Goal: Task Accomplishment & Management: Complete application form

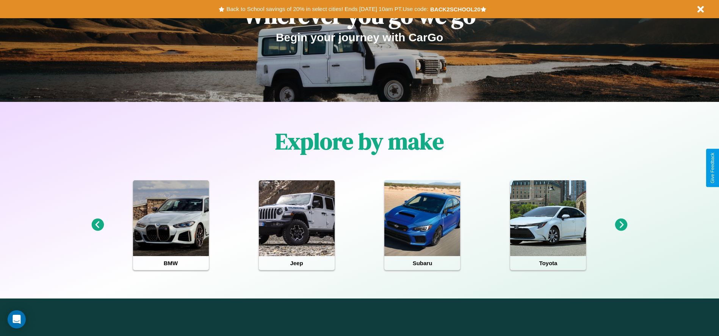
scroll to position [157, 0]
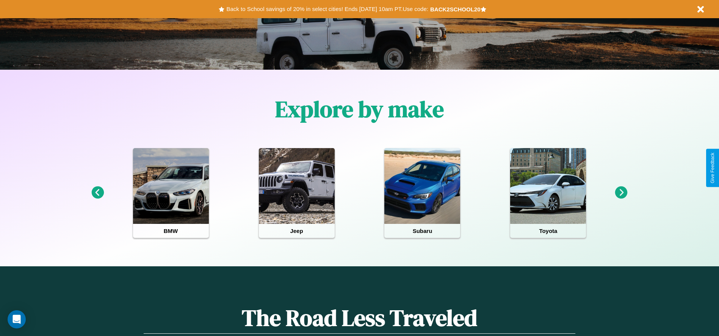
click at [97, 193] on icon at bounding box center [97, 193] width 13 height 13
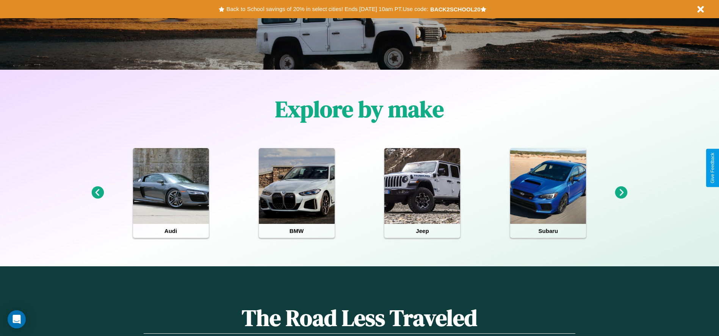
click at [621, 193] on icon at bounding box center [621, 193] width 13 height 13
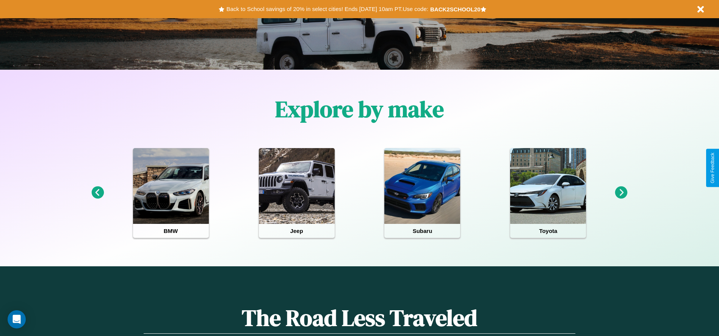
click at [621, 193] on icon at bounding box center [621, 193] width 13 height 13
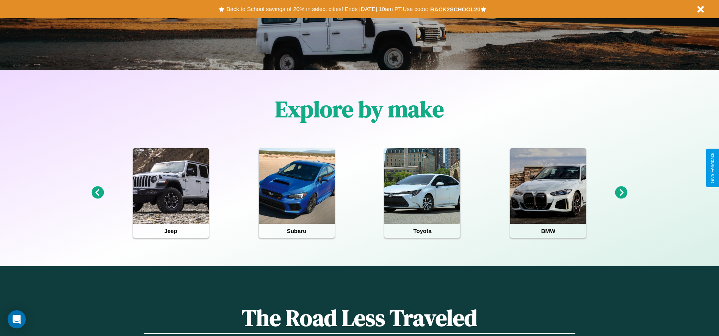
click at [621, 193] on icon at bounding box center [621, 193] width 13 height 13
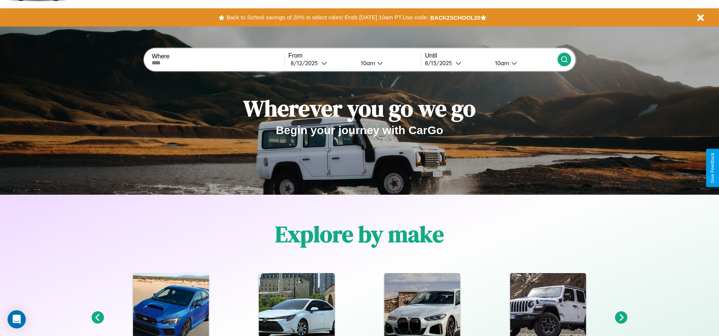
scroll to position [0, 0]
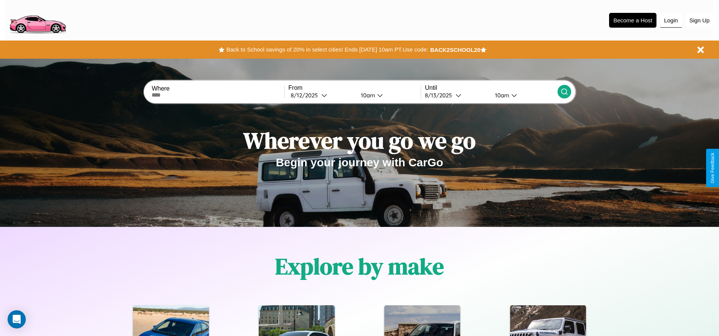
click at [671, 20] on button "Login" at bounding box center [671, 20] width 22 height 14
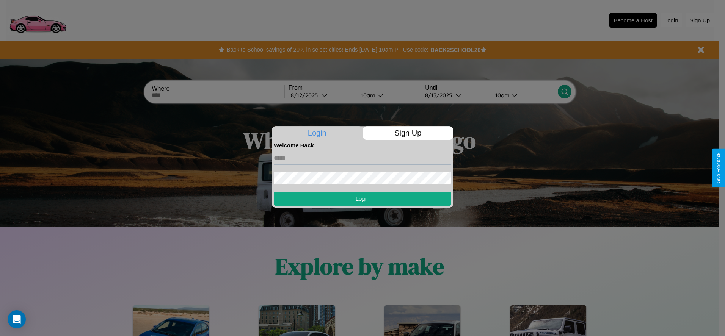
click at [362, 158] on input "text" at bounding box center [362, 158] width 177 height 12
type input "**********"
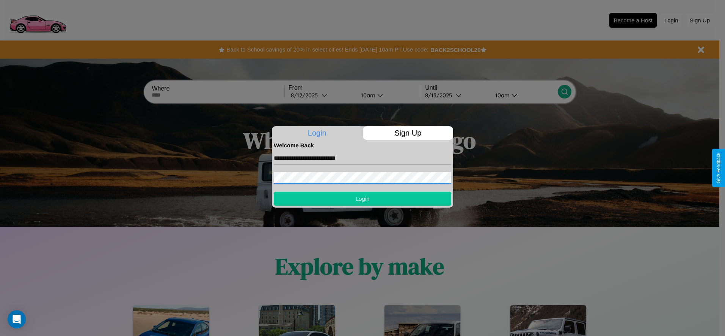
click at [362, 199] on button "Login" at bounding box center [362, 199] width 177 height 14
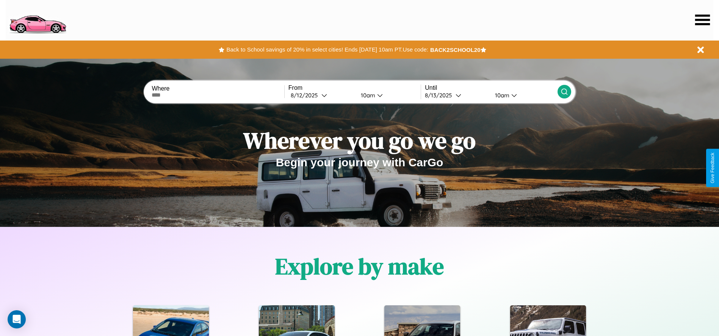
click at [702, 20] on icon at bounding box center [702, 19] width 15 height 11
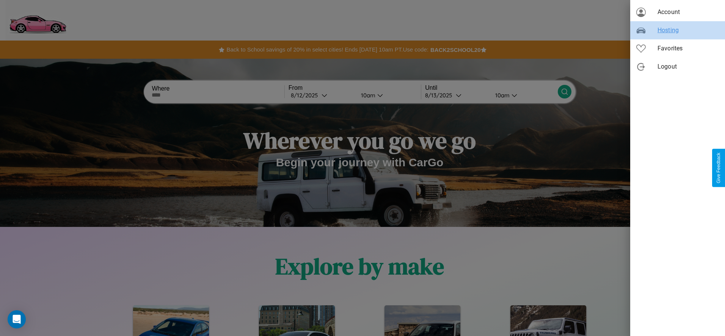
click at [677, 30] on span "Hosting" at bounding box center [687, 30] width 61 height 9
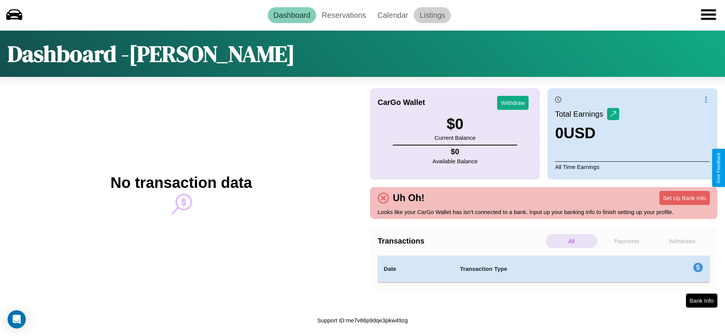
click at [432, 15] on link "Listings" at bounding box center [432, 15] width 37 height 16
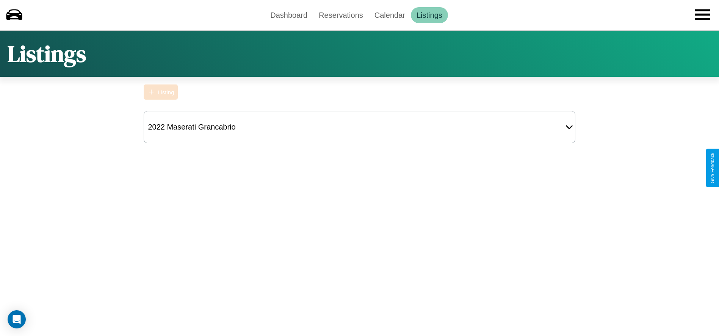
click at [161, 92] on div "Listing" at bounding box center [166, 92] width 16 height 6
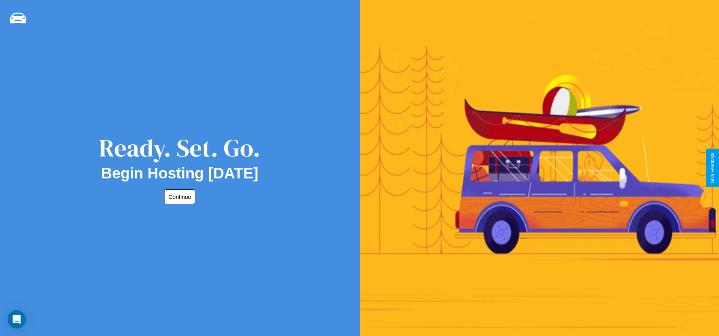
click at [178, 197] on button "Continue" at bounding box center [179, 197] width 31 height 15
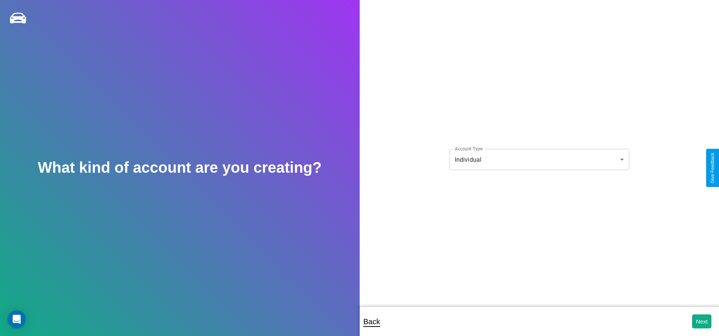
click at [539, 160] on body "**********" at bounding box center [359, 173] width 719 height 347
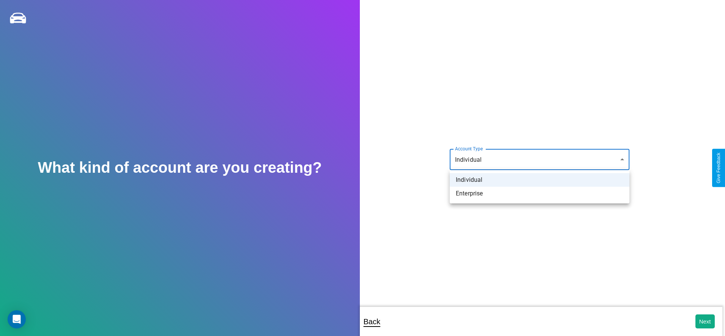
click at [539, 180] on li "Individual" at bounding box center [540, 180] width 180 height 14
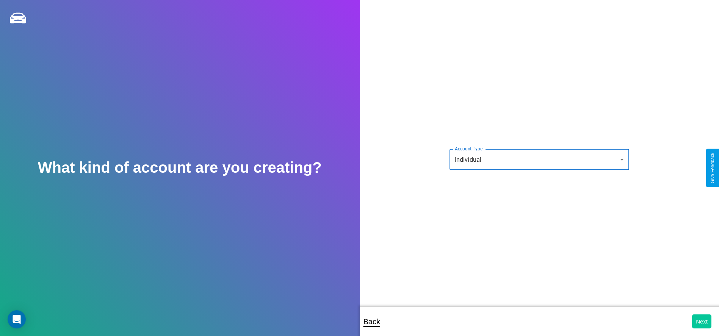
click at [702, 321] on button "Next" at bounding box center [701, 322] width 19 height 14
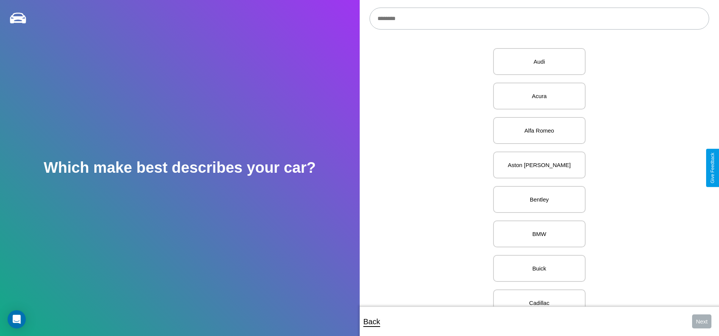
click at [539, 19] on input "text" at bounding box center [540, 19] width 340 height 22
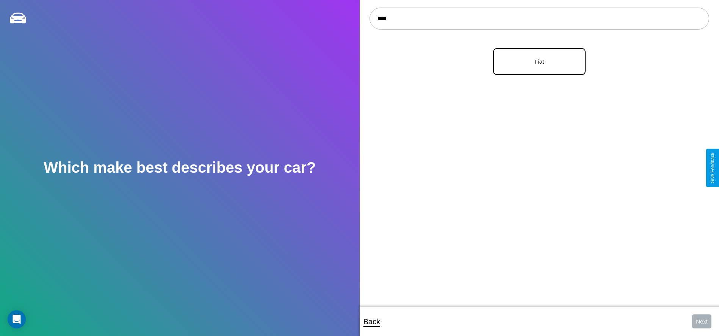
type input "****"
click at [536, 62] on p "Fiat" at bounding box center [540, 61] width 76 height 10
click at [702, 321] on button "Next" at bounding box center [701, 322] width 19 height 14
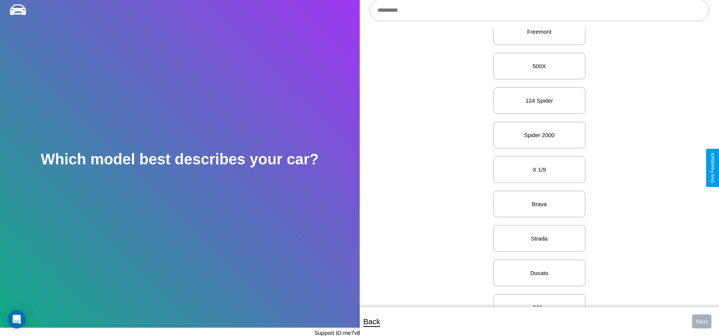
scroll to position [93, 0]
click at [536, 168] on p "X 1/9" at bounding box center [540, 168] width 76 height 10
click at [702, 321] on button "Next" at bounding box center [701, 322] width 19 height 14
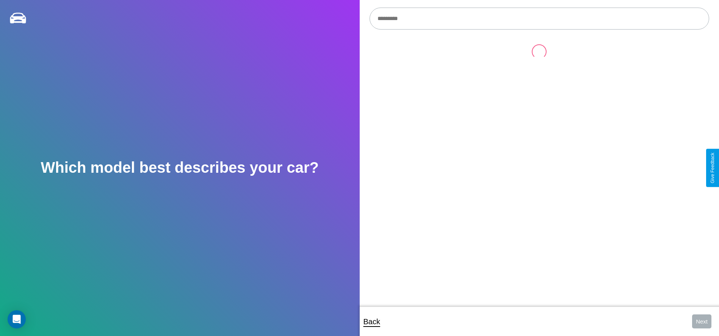
scroll to position [8, 0]
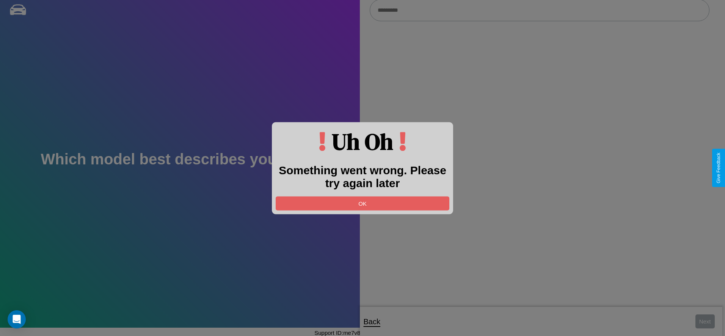
click at [539, 11] on div at bounding box center [362, 168] width 725 height 336
